Goal: Task Accomplishment & Management: Use online tool/utility

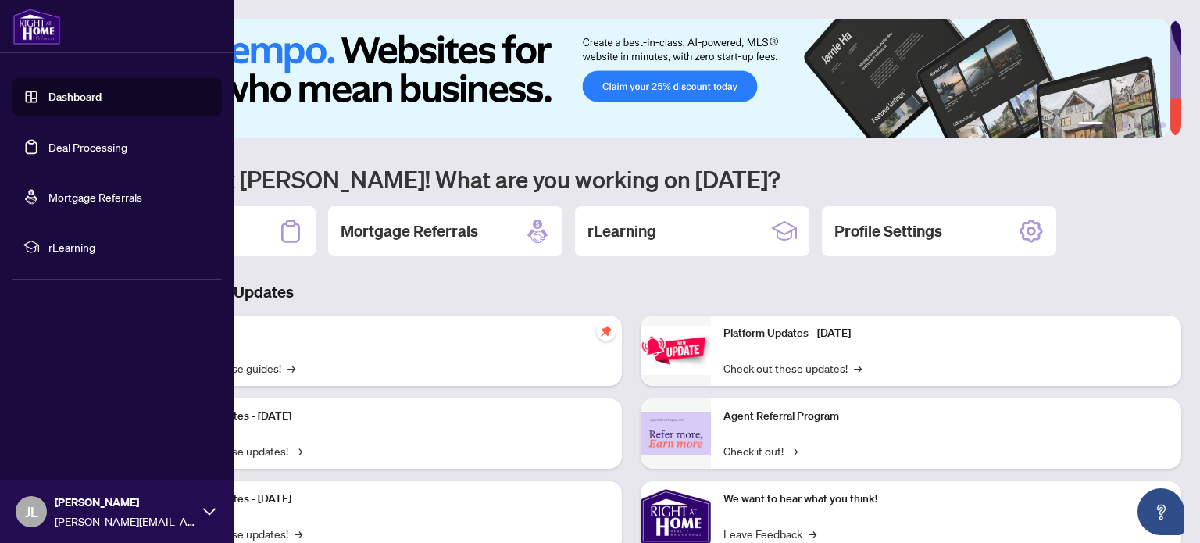
click at [103, 145] on link "Deal Processing" at bounding box center [87, 147] width 79 height 14
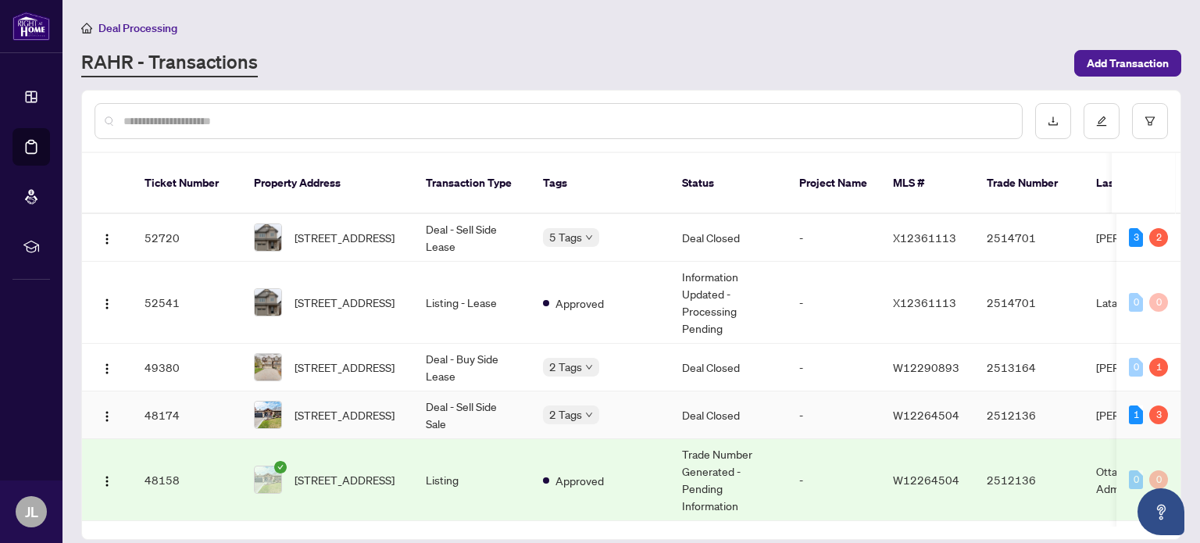
click at [511, 403] on td "Deal - Sell Side Sale" at bounding box center [471, 415] width 117 height 48
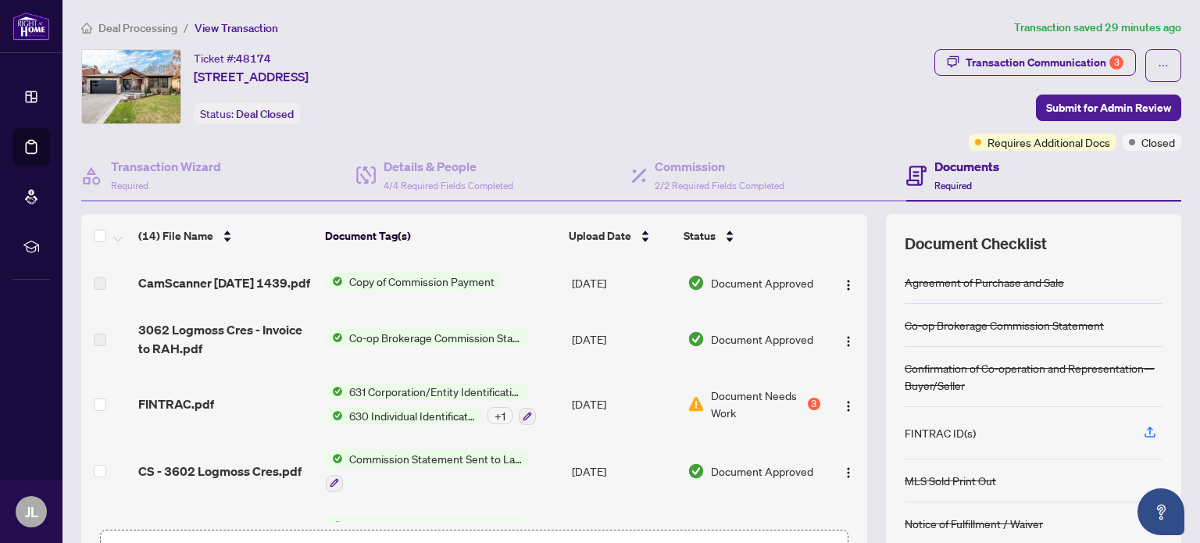
scroll to position [78, 0]
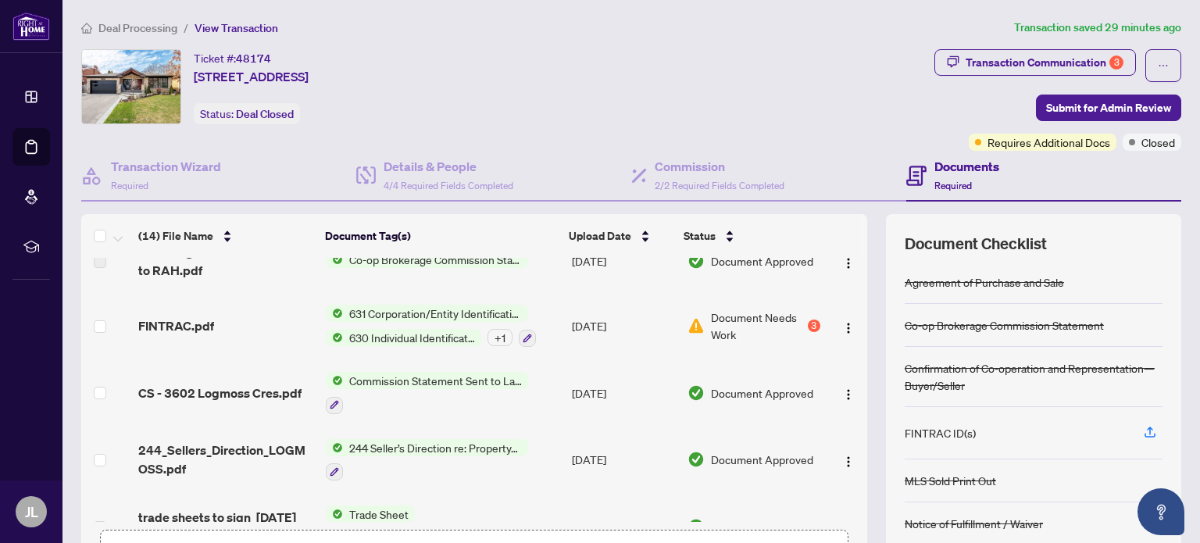
click at [808, 332] on div "3" at bounding box center [814, 325] width 12 height 12
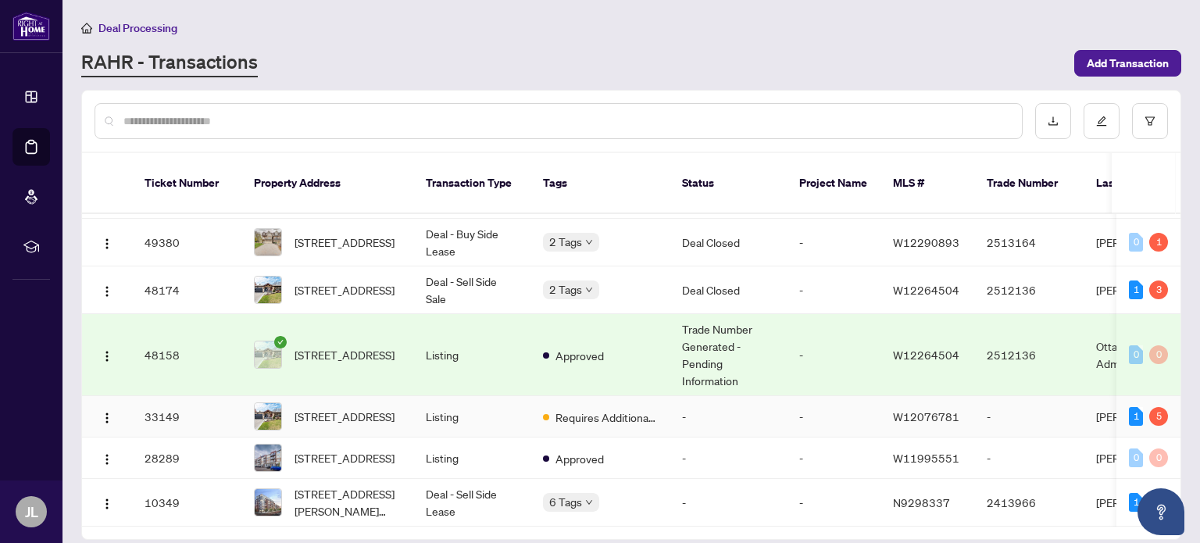
scroll to position [141, 0]
click at [415, 396] on td "Listing" at bounding box center [471, 416] width 117 height 41
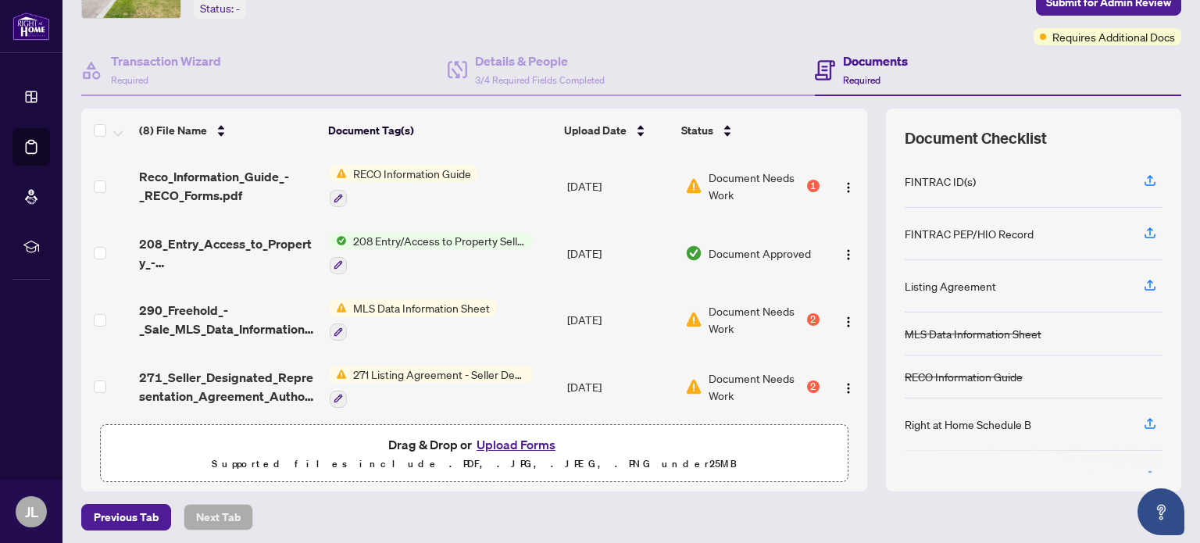
scroll to position [109, 0]
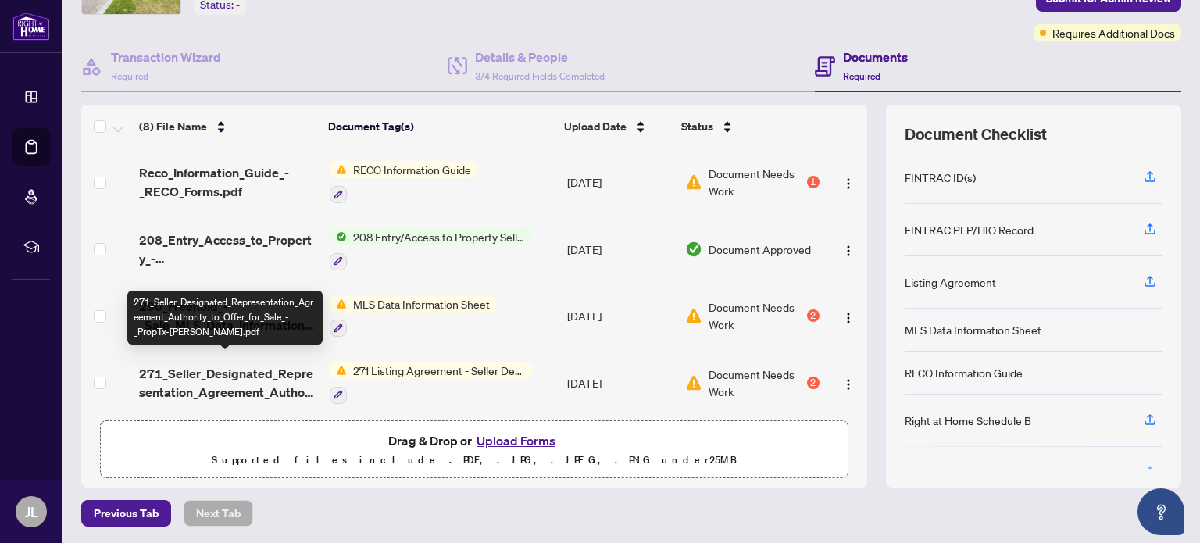
click at [244, 369] on span "271_Seller_Designated_Representation_Agreement_Authority_to_Offer_for_Sale_-_Pr…" at bounding box center [227, 382] width 177 height 37
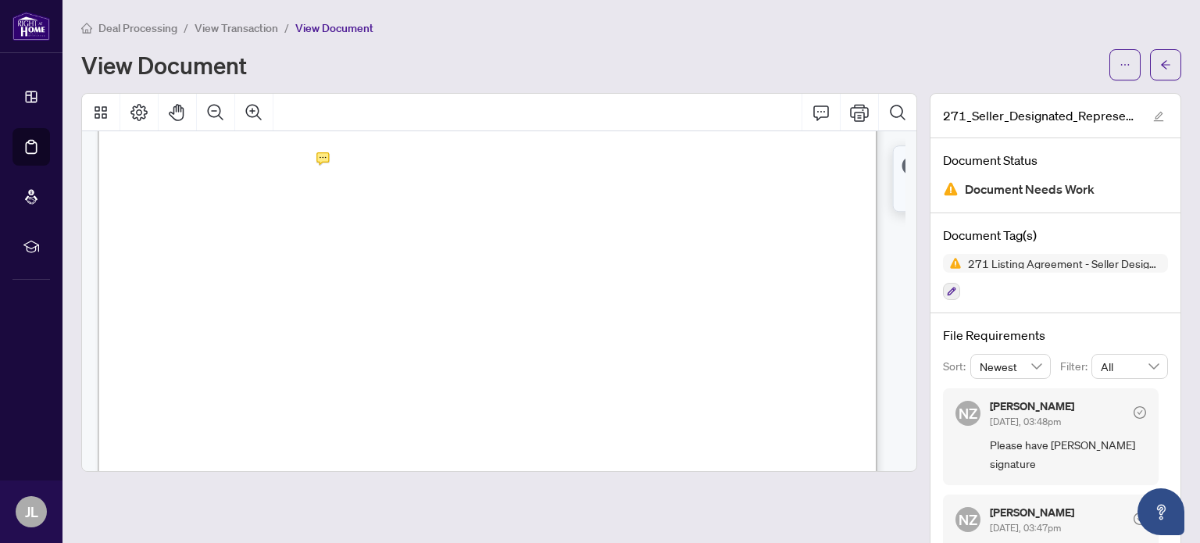
scroll to position [2421, 0]
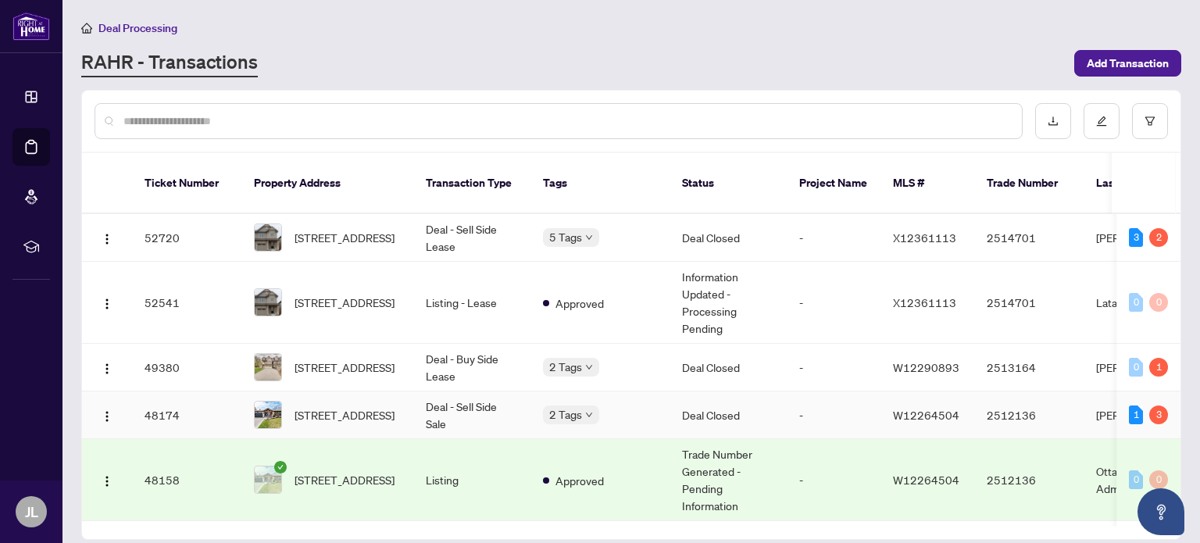
click at [515, 393] on td "Deal - Sell Side Sale" at bounding box center [471, 415] width 117 height 48
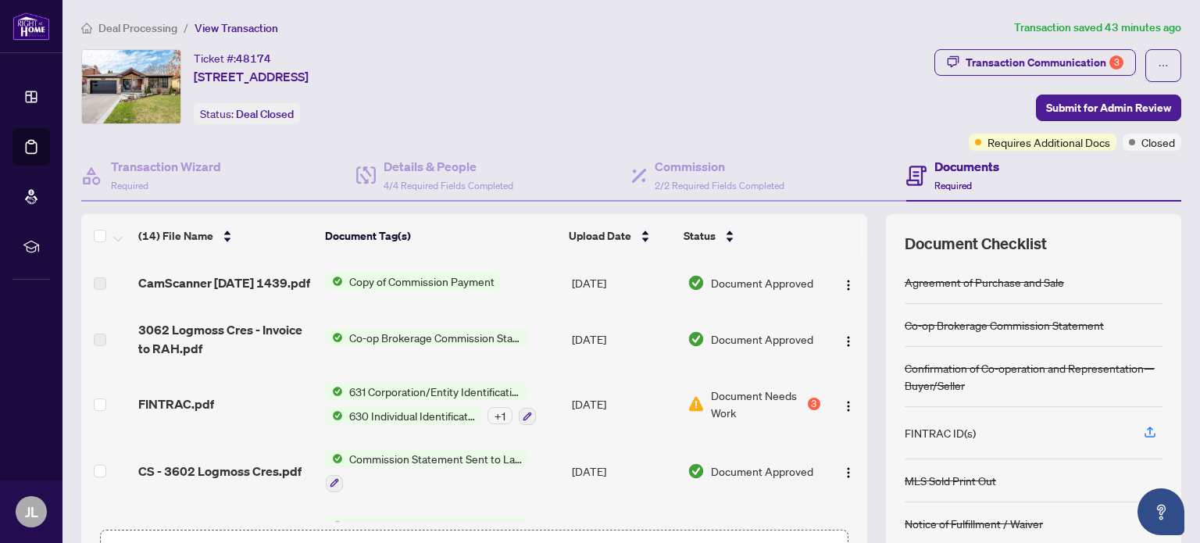
click at [715, 412] on span "Document Needs Work" at bounding box center [757, 404] width 93 height 34
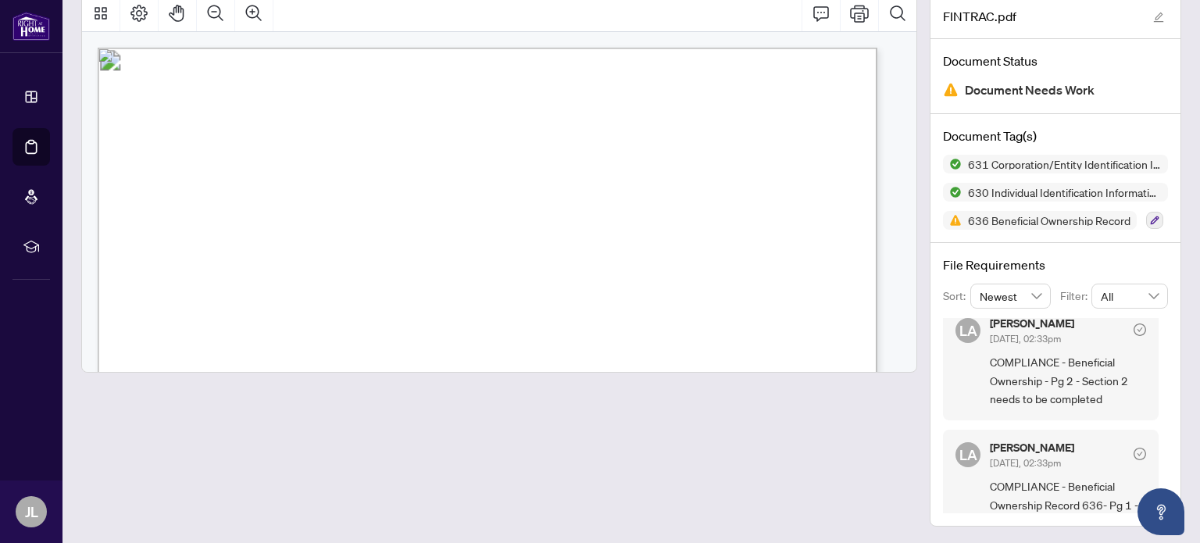
scroll to position [156, 0]
